Goal: Task Accomplishment & Management: Use online tool/utility

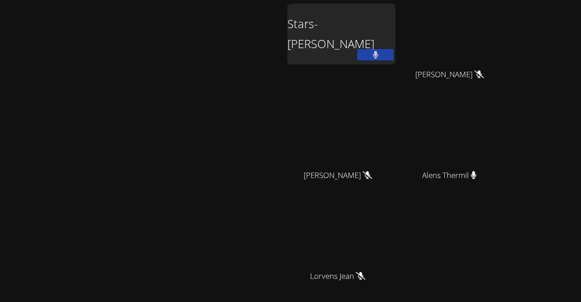
click at [378, 55] on icon at bounding box center [374, 55] width 5 height 8
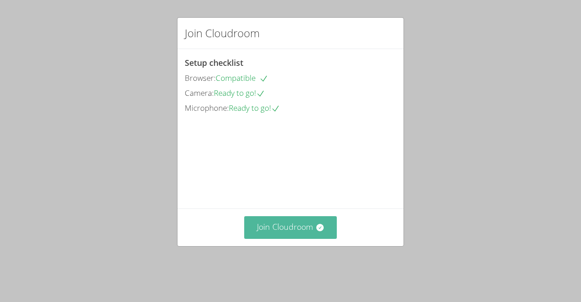
click at [251, 238] on button "Join Cloudroom" at bounding box center [290, 227] width 93 height 22
click at [302, 234] on button "Join Cloudroom" at bounding box center [290, 227] width 93 height 22
click at [331, 238] on button "Join Cloudroom" at bounding box center [290, 227] width 93 height 22
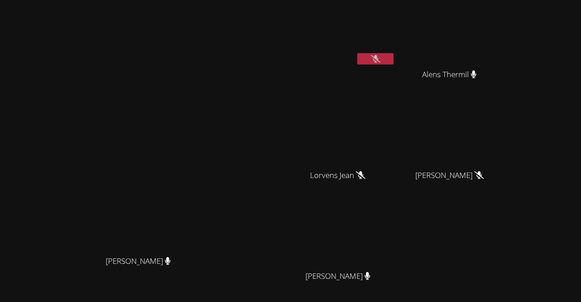
scroll to position [79, 0]
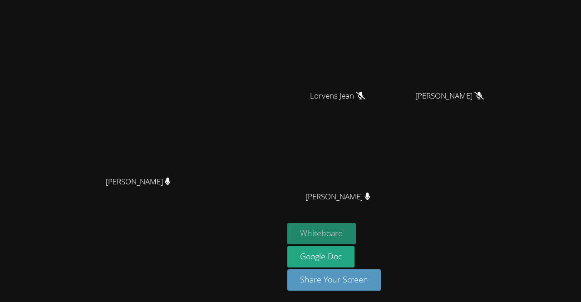
click at [356, 240] on button "Whiteboard" at bounding box center [321, 233] width 68 height 21
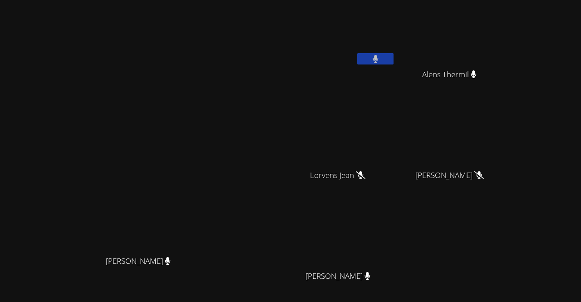
click at [393, 59] on button at bounding box center [375, 58] width 36 height 11
click at [393, 56] on button at bounding box center [375, 58] width 36 height 11
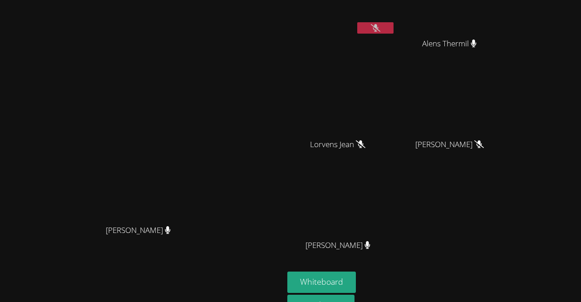
scroll to position [79, 0]
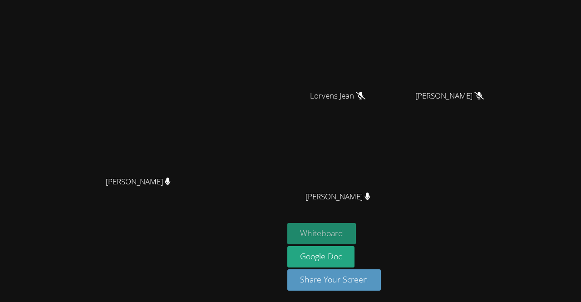
click at [356, 229] on button "Whiteboard" at bounding box center [321, 233] width 68 height 21
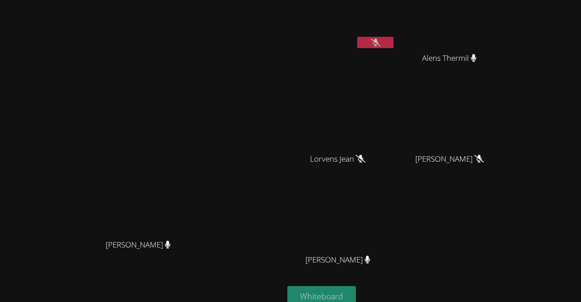
scroll to position [0, 0]
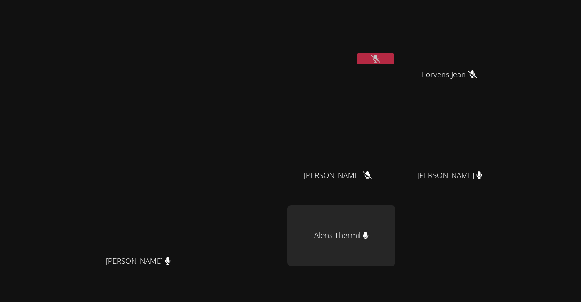
click at [395, 57] on video at bounding box center [341, 34] width 108 height 61
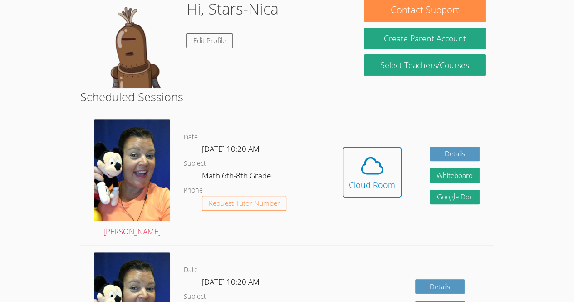
scroll to position [148, 0]
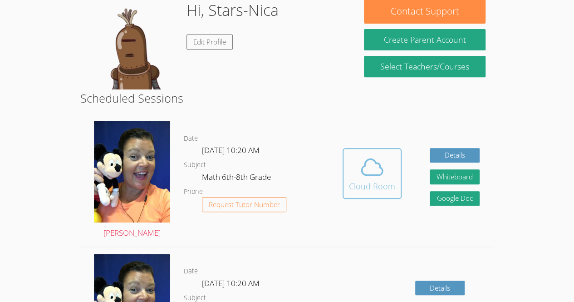
click at [389, 176] on span at bounding box center [372, 166] width 46 height 25
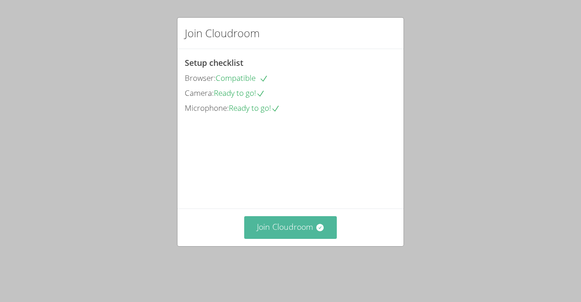
click at [308, 234] on button "Join Cloudroom" at bounding box center [290, 227] width 93 height 22
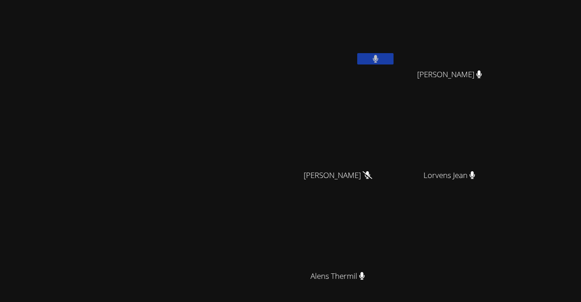
click at [393, 56] on button at bounding box center [375, 58] width 36 height 11
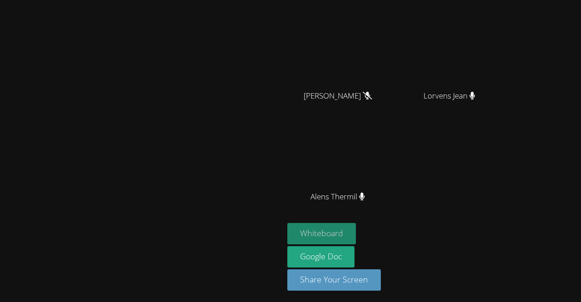
click at [356, 232] on button "Whiteboard" at bounding box center [321, 233] width 68 height 21
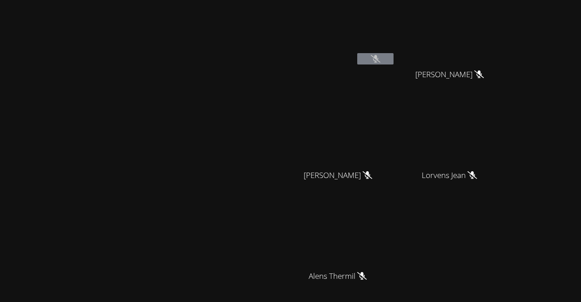
click at [393, 64] on button at bounding box center [375, 58] width 36 height 11
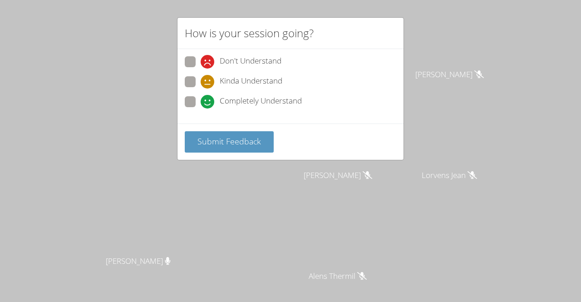
click at [260, 105] on span "Completely Understand" at bounding box center [261, 102] width 82 height 14
click at [208, 104] on input "Completely Understand" at bounding box center [204, 100] width 8 height 8
radio input "true"
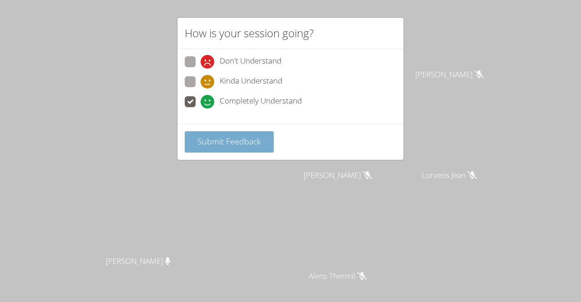
click at [229, 136] on span "Submit Feedback" at bounding box center [228, 141] width 63 height 11
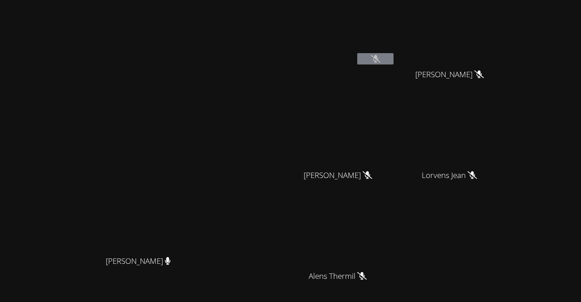
click at [210, 251] on video at bounding box center [142, 173] width 136 height 156
